Goal: Find specific page/section: Find specific page/section

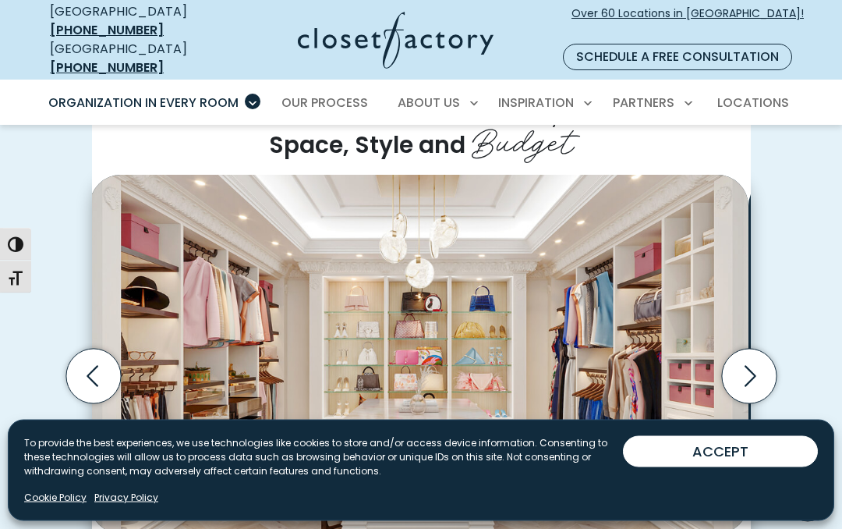
scroll to position [404, 0]
click at [757, 94] on span "Locations" at bounding box center [754, 103] width 72 height 18
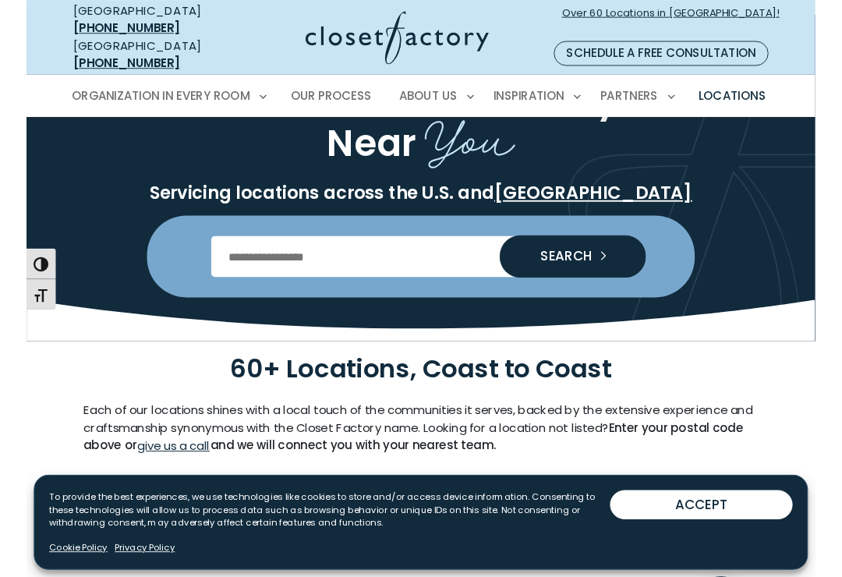
scroll to position [123, 0]
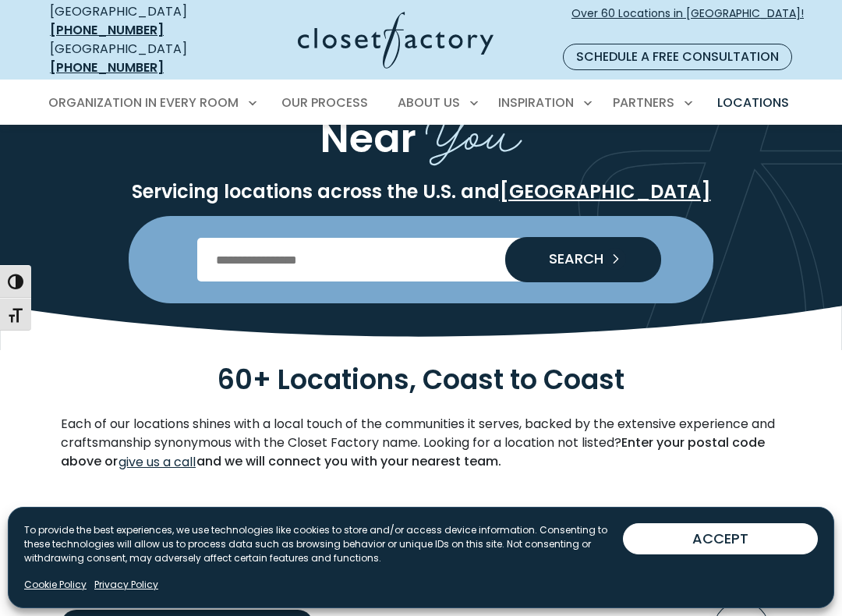
click at [261, 238] on input "Enter Postal Code" at bounding box center [421, 260] width 448 height 44
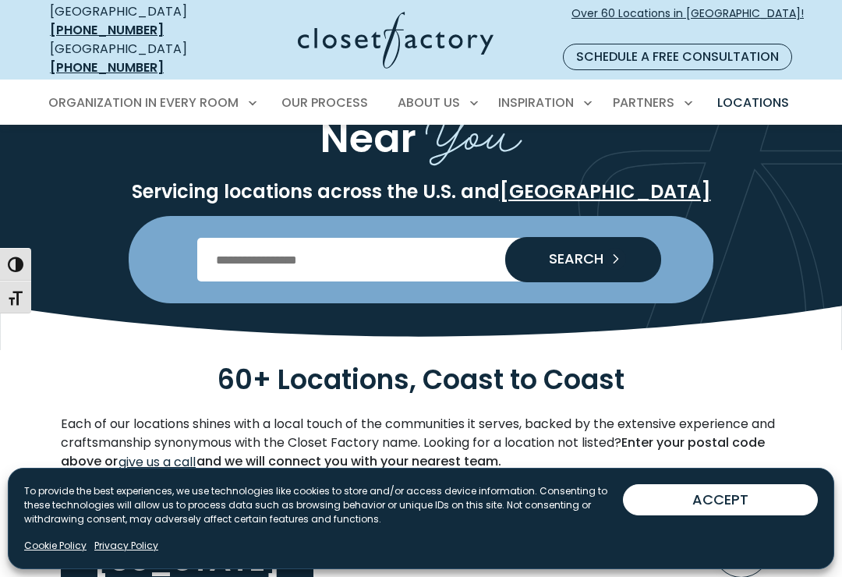
scroll to position [122, 0]
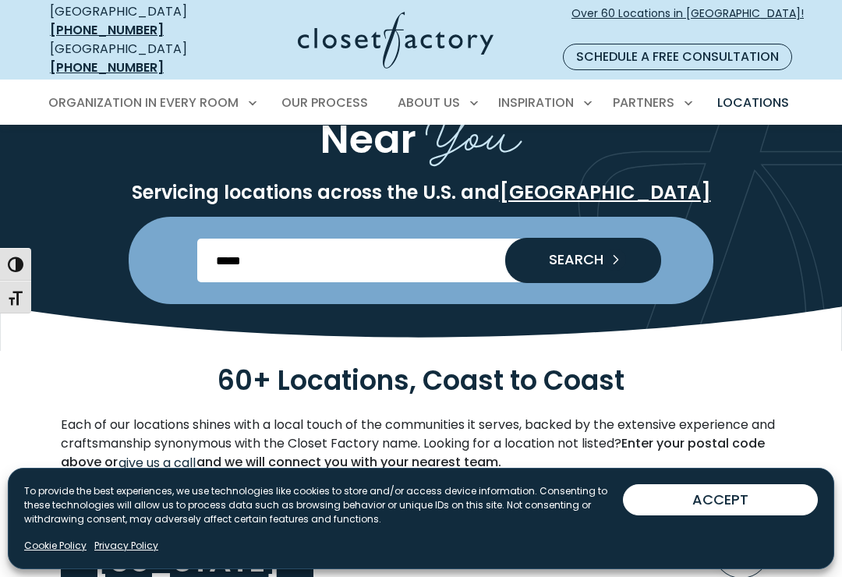
type input "*****"
click at [586, 253] on span "SEARCH" at bounding box center [570, 260] width 67 height 14
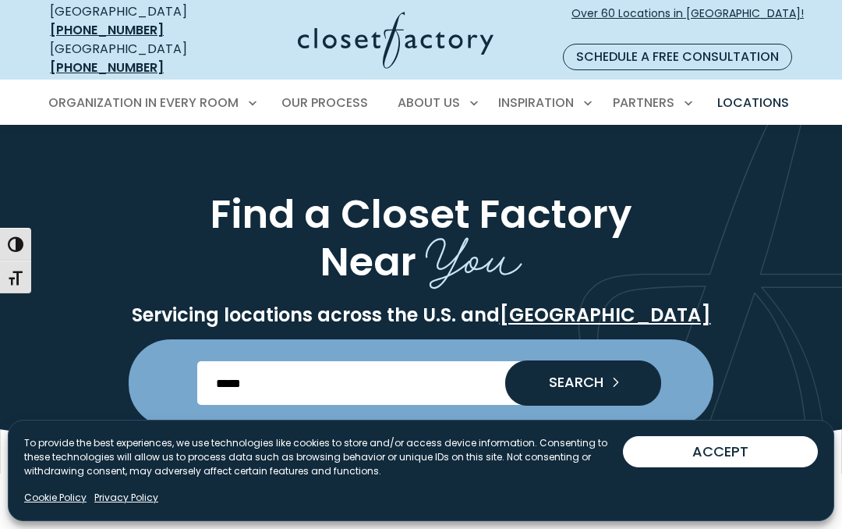
scroll to position [167, 0]
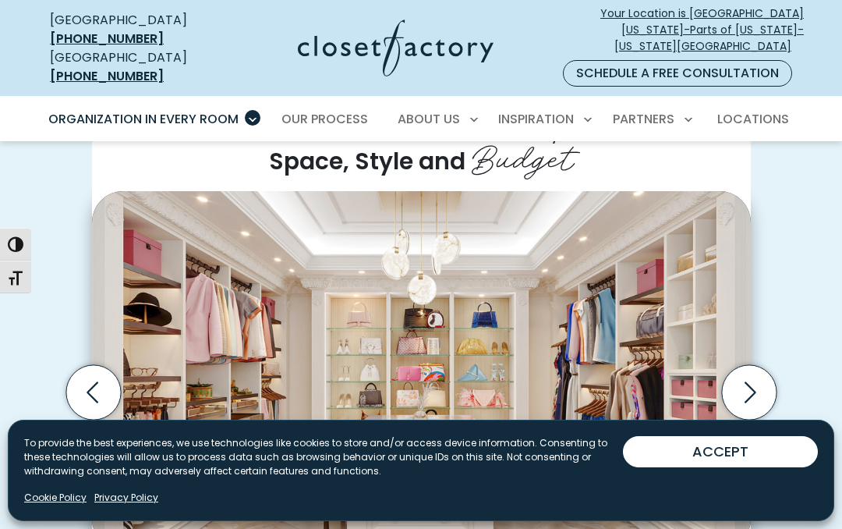
scroll to position [404, 0]
